Goal: Task Accomplishment & Management: Manage account settings

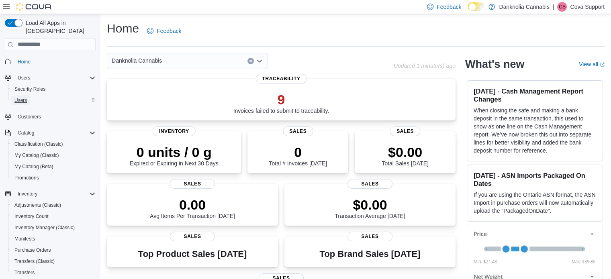
click at [24, 97] on span "Users" at bounding box center [20, 100] width 12 height 6
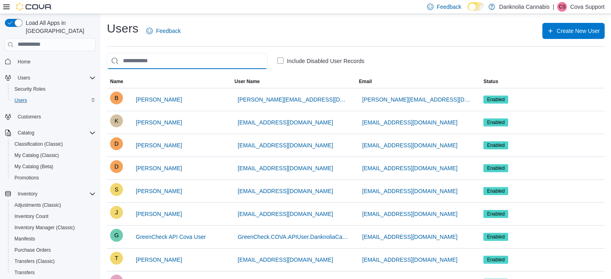
click at [170, 57] on input "search" at bounding box center [187, 61] width 161 height 16
paste input "*******"
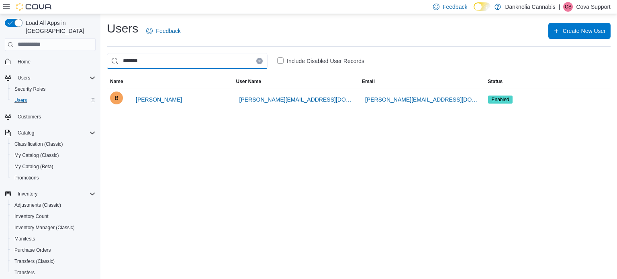
type input "*******"
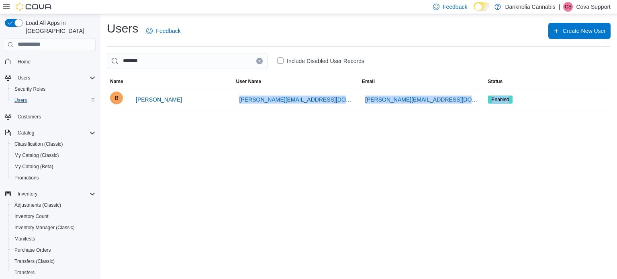
drag, startPoint x: 174, startPoint y: 98, endPoint x: 173, endPoint y: 112, distance: 13.8
click at [172, 112] on div "Users Feedback Create New User ******* Include Disabled User Records This table…" at bounding box center [359, 69] width 504 height 97
click at [160, 102] on span "[PERSON_NAME]" at bounding box center [159, 100] width 46 height 8
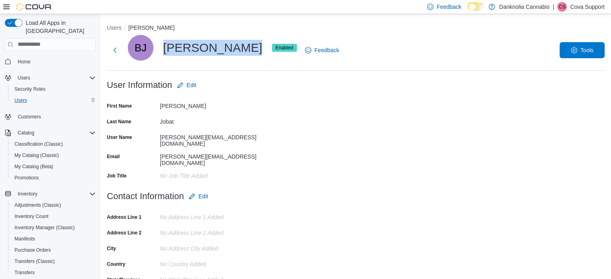
drag, startPoint x: 232, startPoint y: 46, endPoint x: 157, endPoint y: 48, distance: 74.4
click at [157, 48] on div "BJ [PERSON_NAME] Enabled" at bounding box center [212, 48] width 169 height 26
copy div "[PERSON_NAME]"
click at [249, 96] on div at bounding box center [356, 96] width 498 height 6
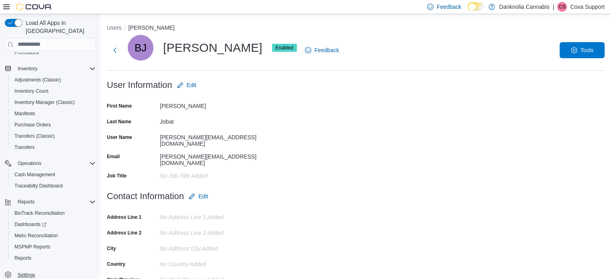
scroll to position [107, 0]
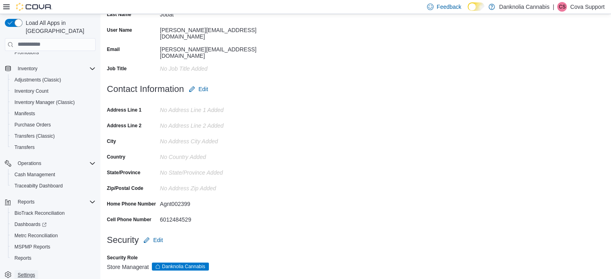
click at [25, 272] on span "Settings" at bounding box center [26, 275] width 17 height 6
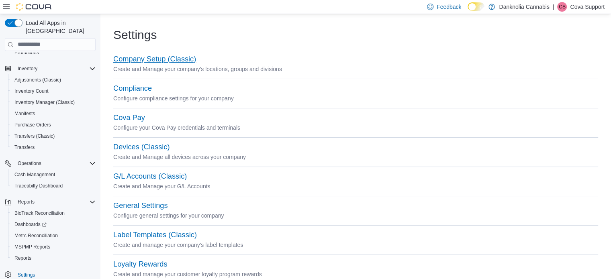
click at [162, 59] on button "Company Setup (Classic)" at bounding box center [154, 59] width 83 height 8
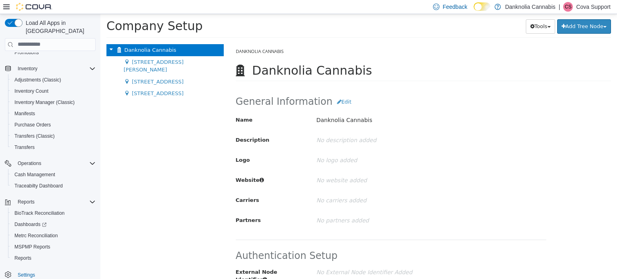
click at [589, 6] on p "Cova Support" at bounding box center [593, 7] width 35 height 10
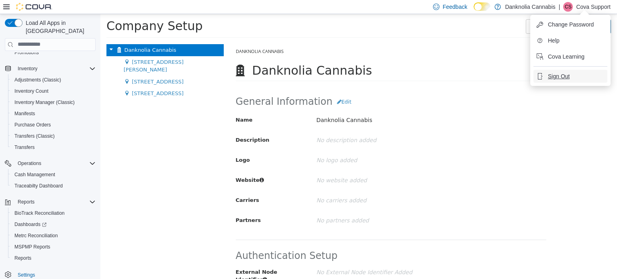
click at [558, 75] on span "Sign Out" at bounding box center [559, 76] width 22 height 8
